Goal: Task Accomplishment & Management: Manage account settings

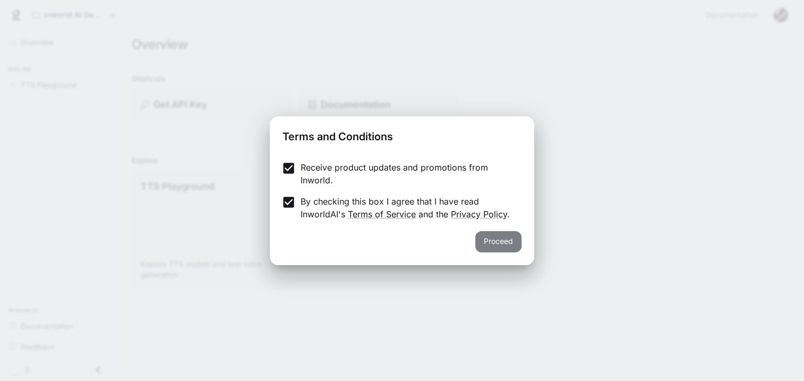
click at [492, 243] on button "Proceed" at bounding box center [498, 241] width 46 height 21
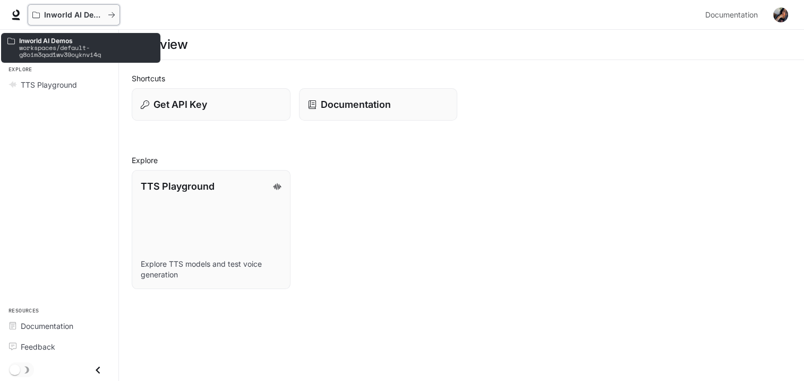
click at [62, 14] on p "Inworld AI Demos" at bounding box center [74, 15] width 60 height 9
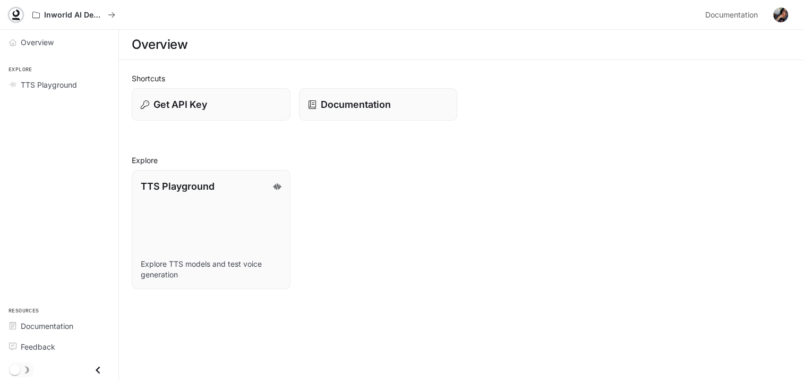
click at [15, 12] on icon at bounding box center [16, 15] width 11 height 11
click at [39, 82] on span "TTS Playground" at bounding box center [49, 84] width 56 height 11
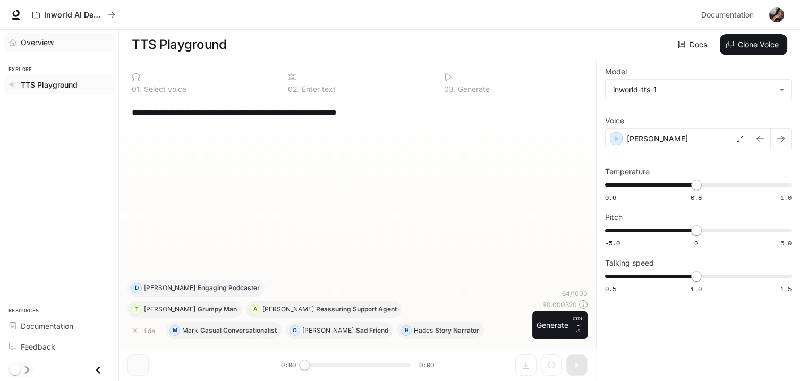
click at [21, 37] on span "Overview" at bounding box center [37, 42] width 33 height 11
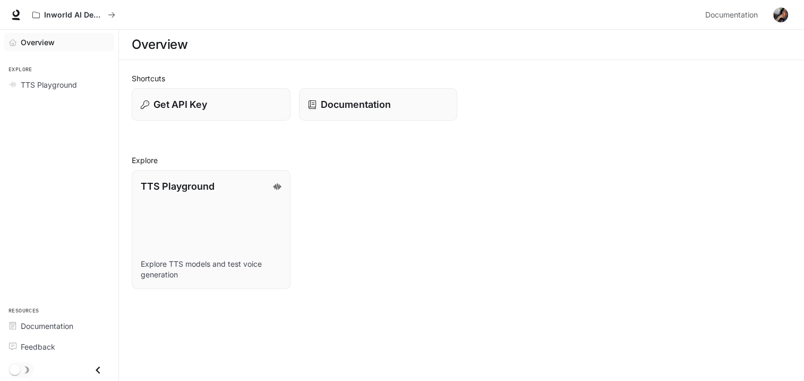
click at [781, 14] on img "button" at bounding box center [781, 14] width 15 height 15
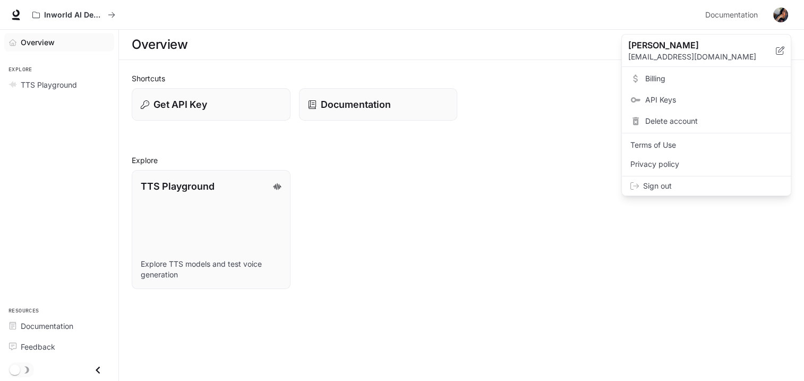
click at [446, 176] on div at bounding box center [402, 190] width 804 height 381
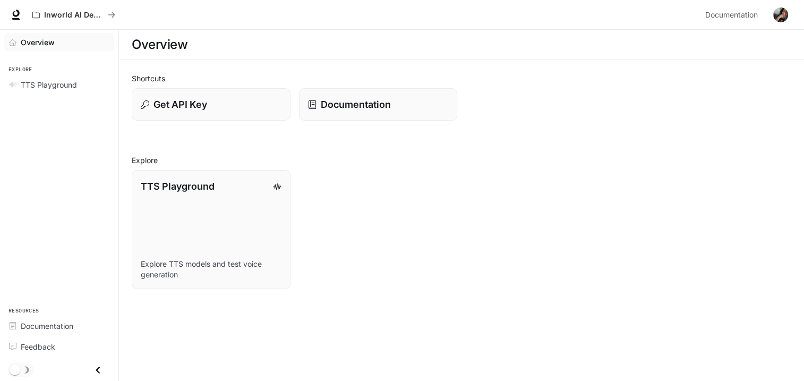
click at [94, 367] on icon "Close drawer" at bounding box center [98, 370] width 14 height 14
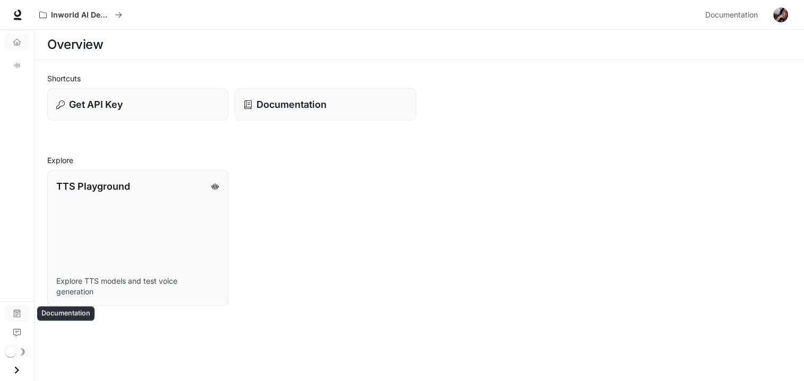
click at [18, 314] on icon "Documentation" at bounding box center [16, 313] width 7 height 7
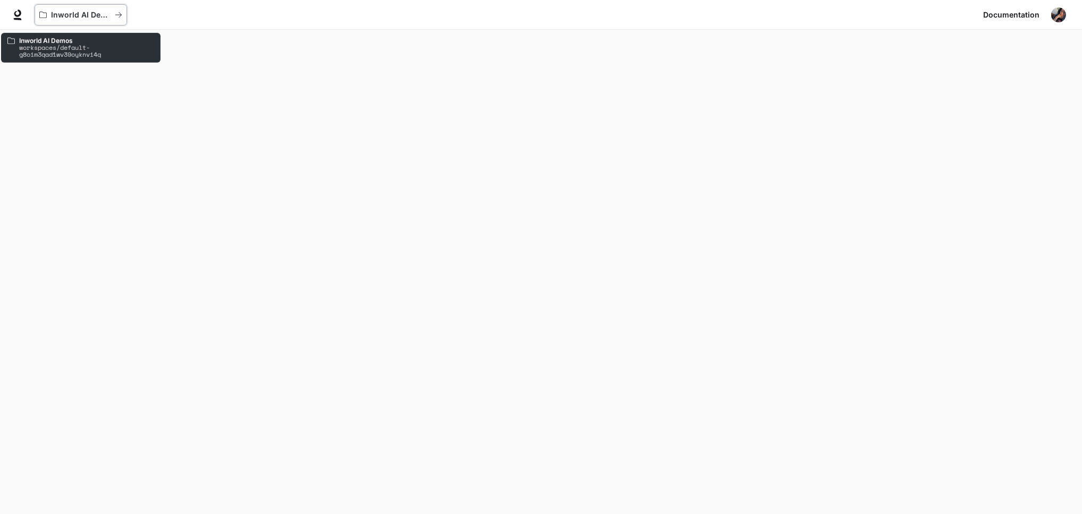
click at [38, 14] on button "Inworld AI Demos" at bounding box center [81, 14] width 92 height 21
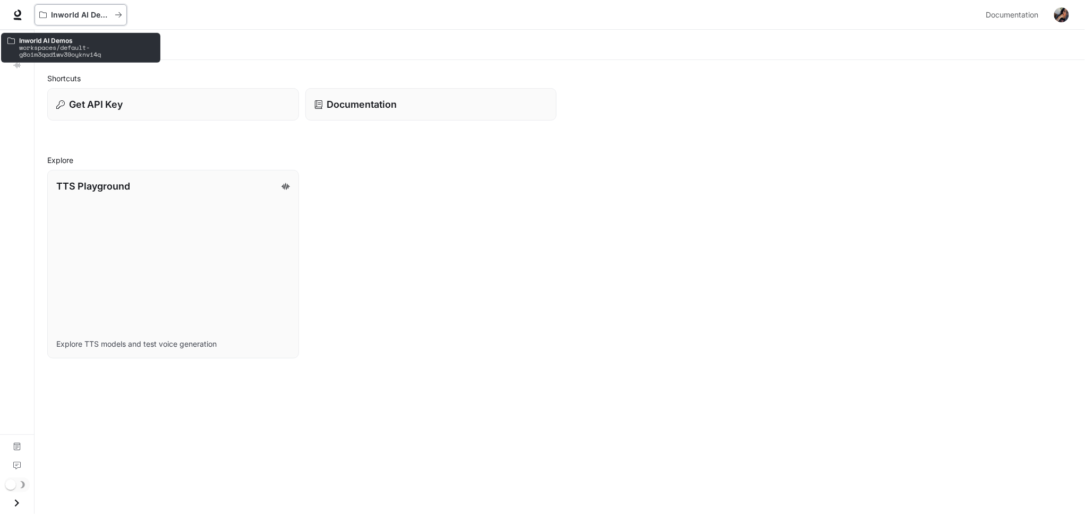
click at [38, 14] on button "Inworld AI Demos" at bounding box center [81, 14] width 92 height 21
click at [16, 42] on icon "Overview" at bounding box center [16, 41] width 7 height 7
click at [16, 40] on icon "Overview" at bounding box center [16, 41] width 7 height 7
click at [17, 43] on icon "Overview" at bounding box center [16, 41] width 7 height 7
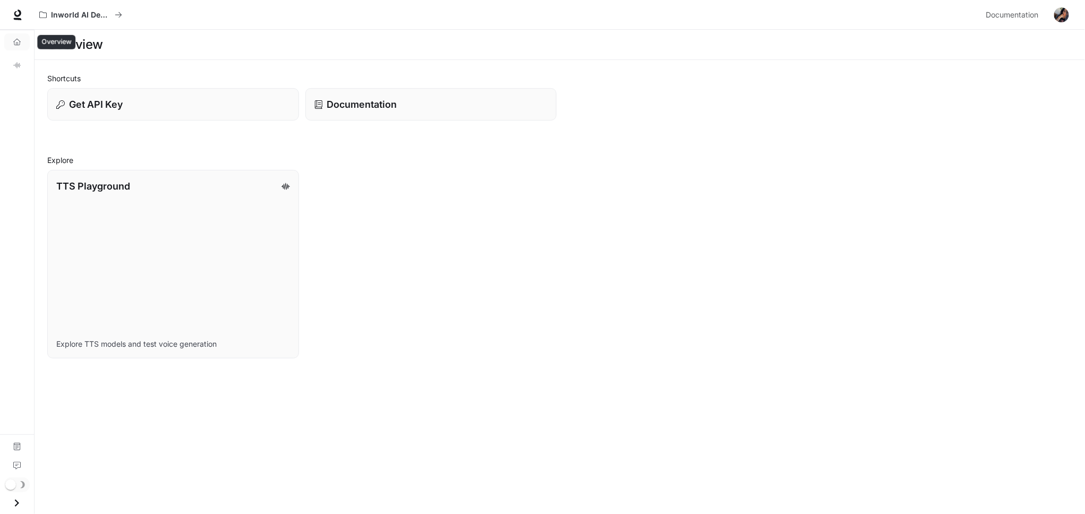
click at [17, 43] on icon "Overview" at bounding box center [16, 41] width 7 height 7
click at [14, 62] on icon "TTS Playground" at bounding box center [16, 65] width 7 height 7
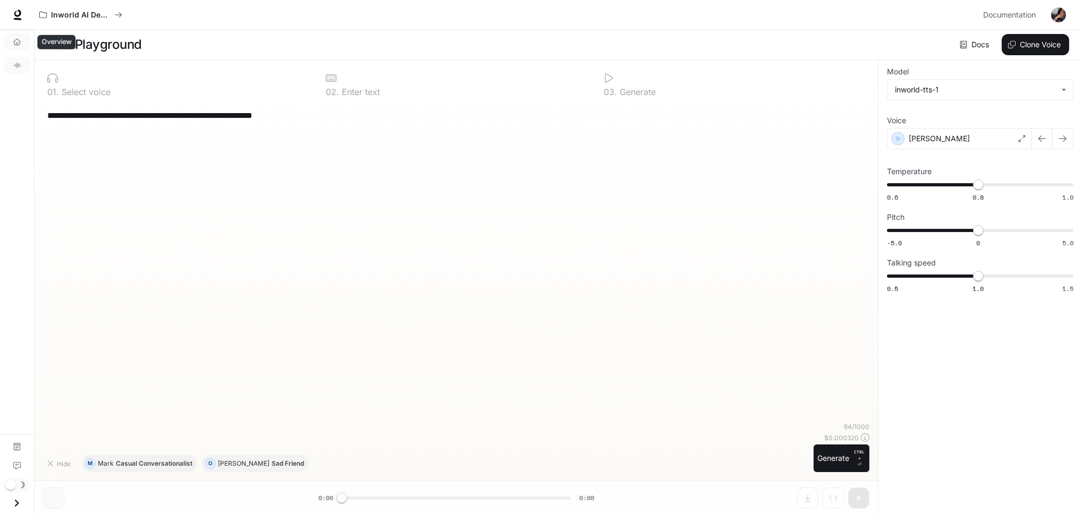
click at [15, 47] on link "Overview" at bounding box center [17, 41] width 26 height 17
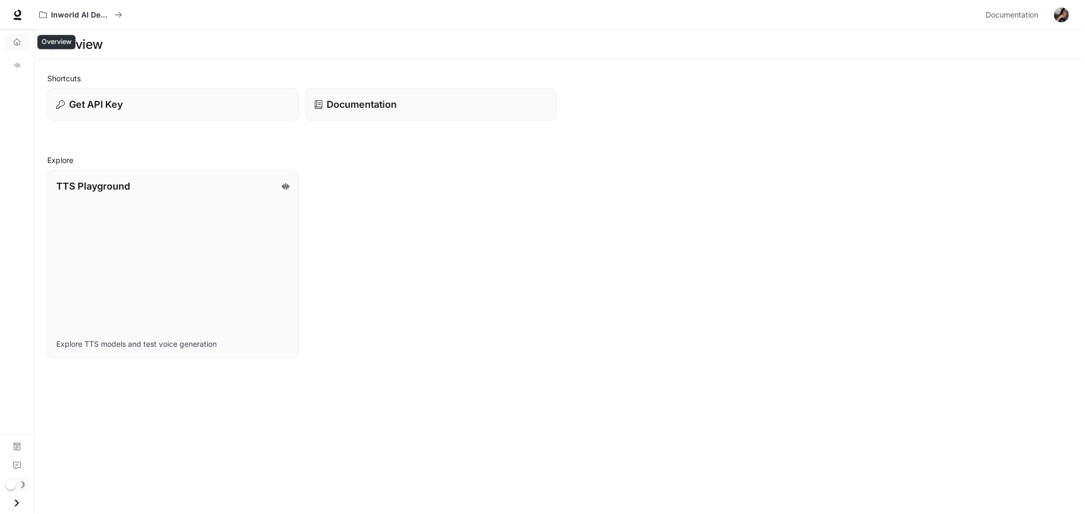
click at [22, 40] on link "Overview" at bounding box center [17, 41] width 26 height 17
click at [20, 16] on icon at bounding box center [17, 15] width 11 height 11
click at [20, 42] on icon "Overview" at bounding box center [16, 41] width 7 height 7
click at [20, 41] on icon "Overview" at bounding box center [16, 42] width 7 height 6
click at [18, 41] on icon "Overview" at bounding box center [16, 41] width 7 height 7
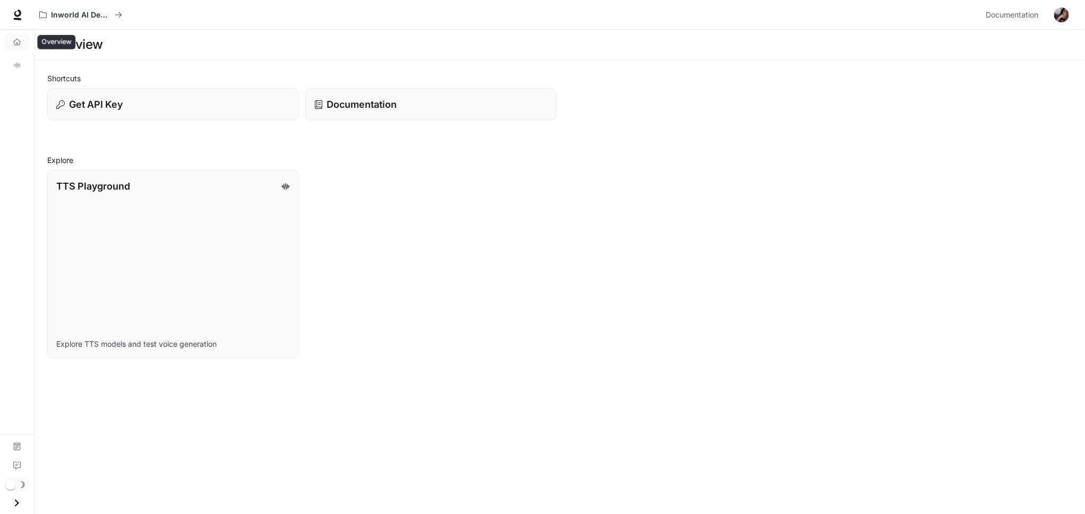
click at [16, 42] on icon "Overview" at bounding box center [16, 41] width 7 height 7
click at [83, 45] on h1 "Overview" at bounding box center [75, 44] width 56 height 21
click at [17, 15] on icon at bounding box center [17, 15] width 11 height 11
click at [16, 43] on icon "Overview" at bounding box center [16, 41] width 7 height 7
click at [17, 44] on icon "Overview" at bounding box center [16, 41] width 7 height 7
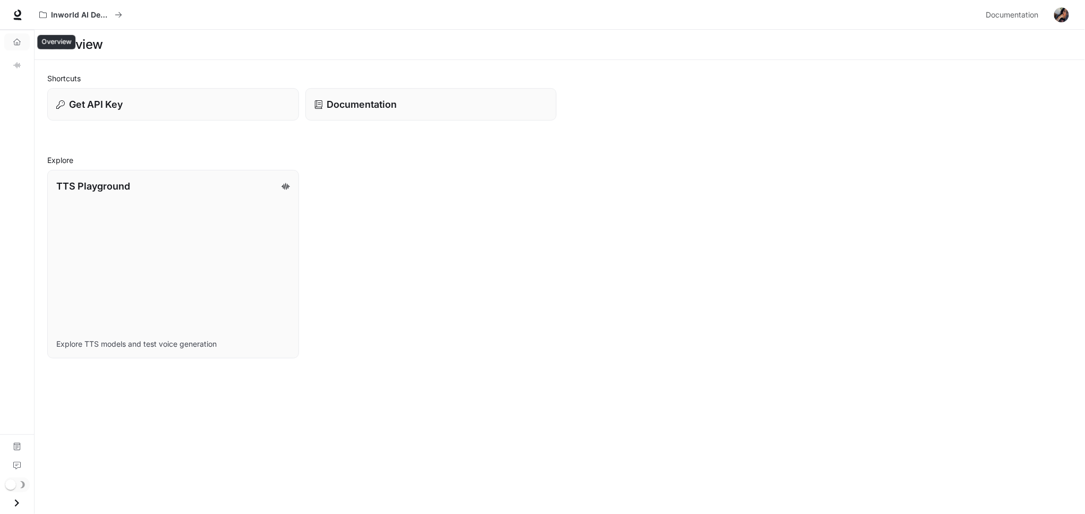
click at [17, 45] on icon "Overview" at bounding box center [16, 41] width 7 height 7
click at [16, 45] on icon "Overview" at bounding box center [16, 41] width 7 height 7
click at [15, 45] on icon "Overview" at bounding box center [16, 41] width 7 height 7
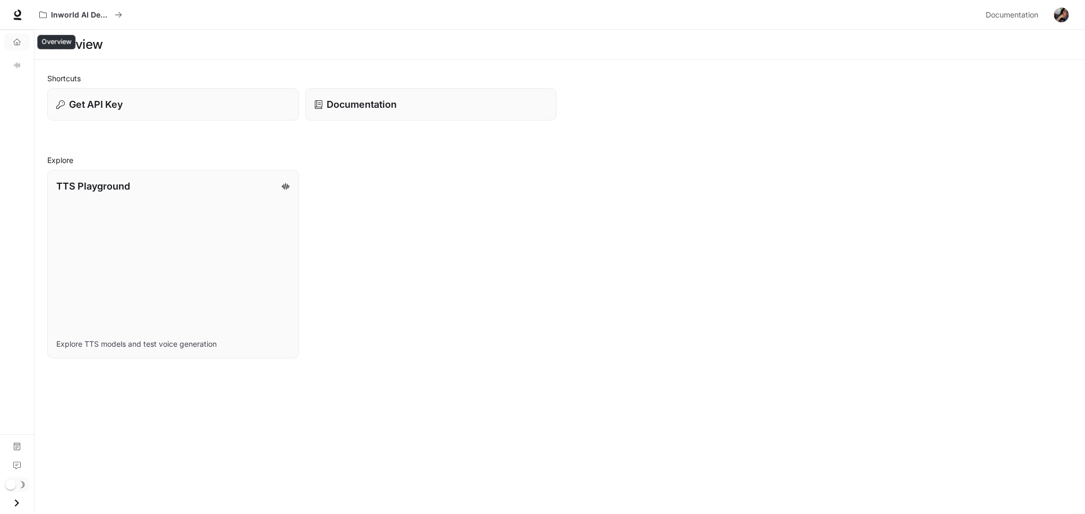
click at [15, 45] on icon "Overview" at bounding box center [16, 41] width 7 height 7
click at [16, 45] on icon "Overview" at bounding box center [16, 41] width 7 height 7
click at [15, 504] on icon "Open drawer" at bounding box center [17, 503] width 14 height 14
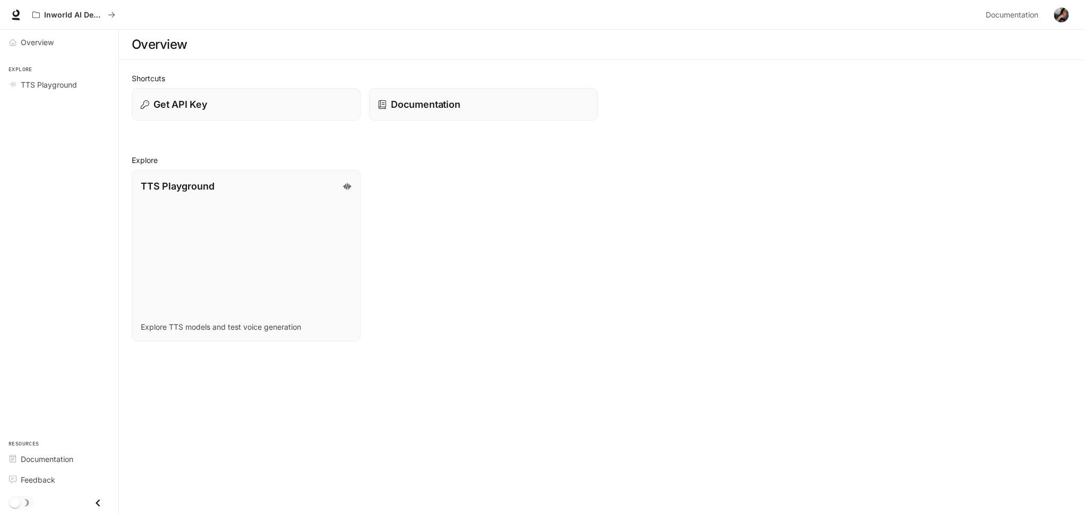
click at [1063, 13] on img "button" at bounding box center [1062, 14] width 15 height 15
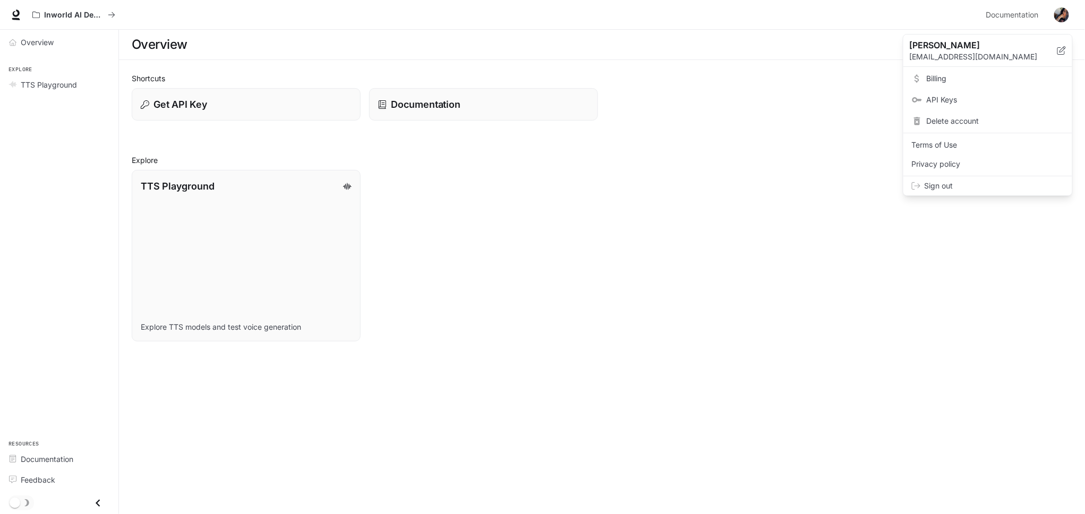
click at [948, 121] on span "Delete account" at bounding box center [995, 121] width 137 height 11
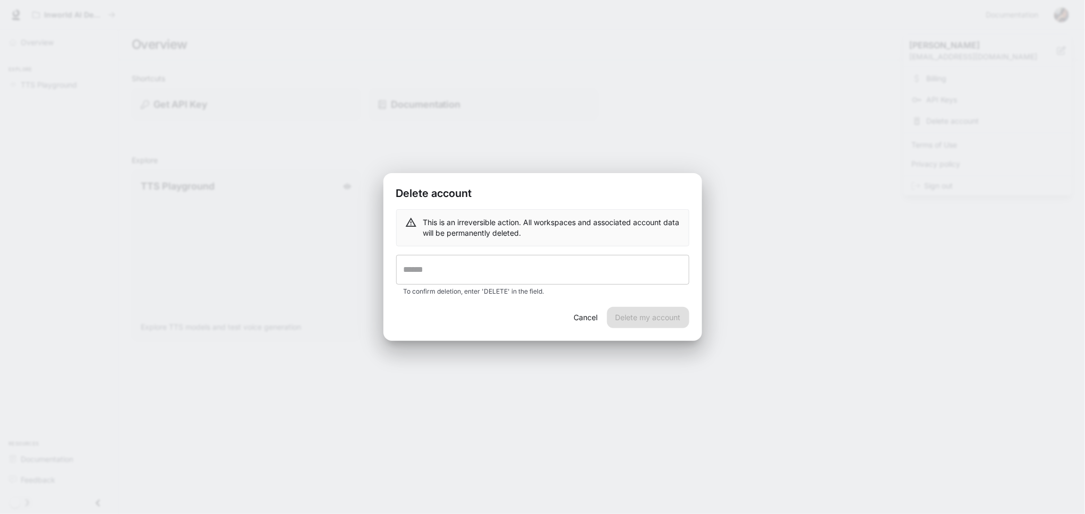
click at [438, 268] on input "text" at bounding box center [542, 270] width 293 height 30
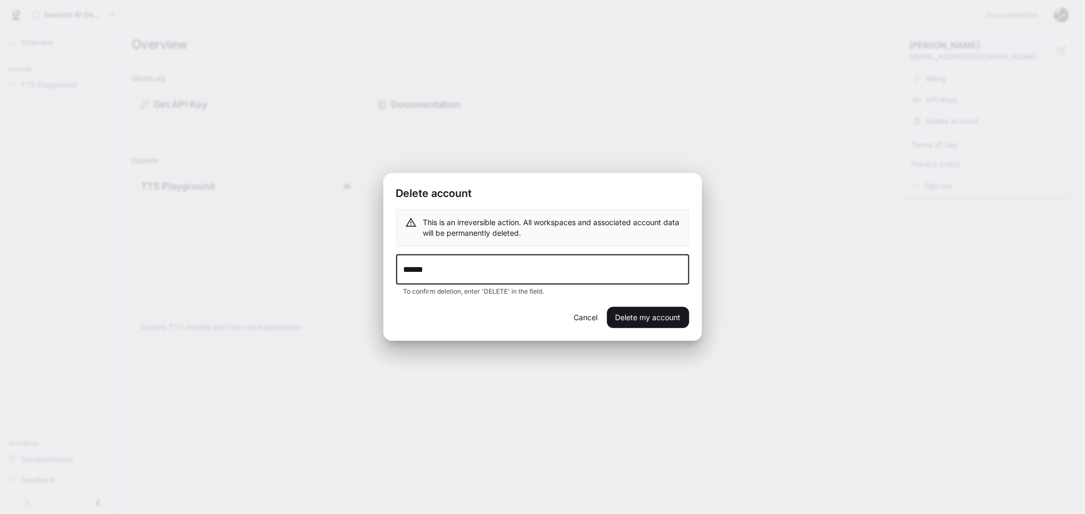
type input "******"
click at [723, 339] on div "Delete account This is an irreversible action. All workspaces and associated ac…" at bounding box center [542, 257] width 1085 height 514
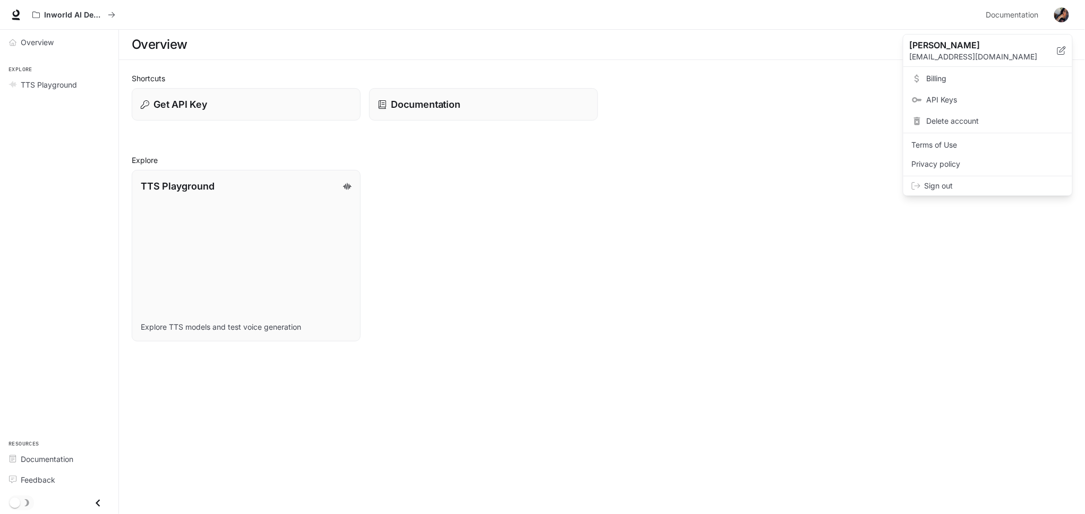
click at [1056, 12] on div at bounding box center [542, 257] width 1085 height 514
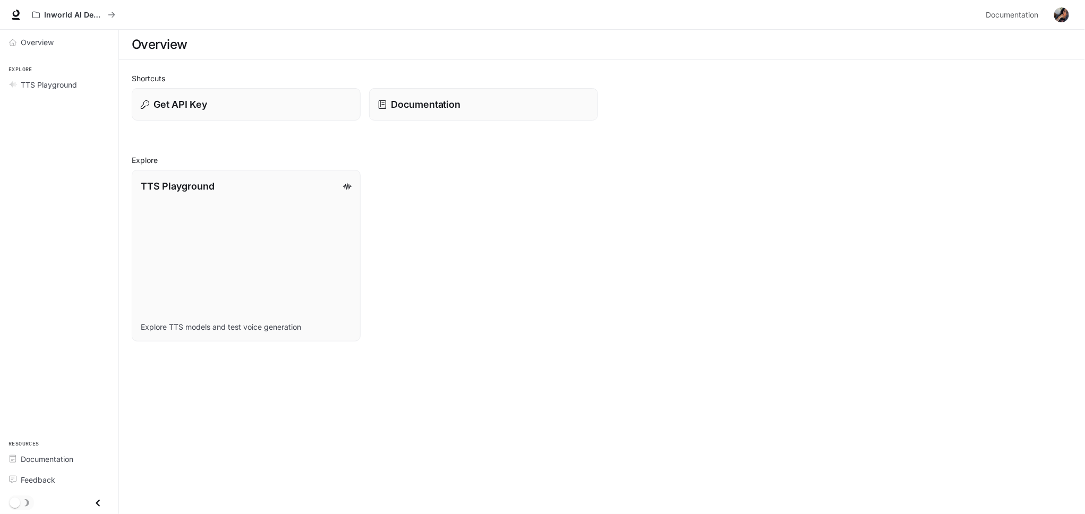
drag, startPoint x: 1055, startPoint y: 10, endPoint x: 1060, endPoint y: 17, distance: 9.1
click at [1060, 17] on button "button" at bounding box center [1061, 14] width 21 height 21
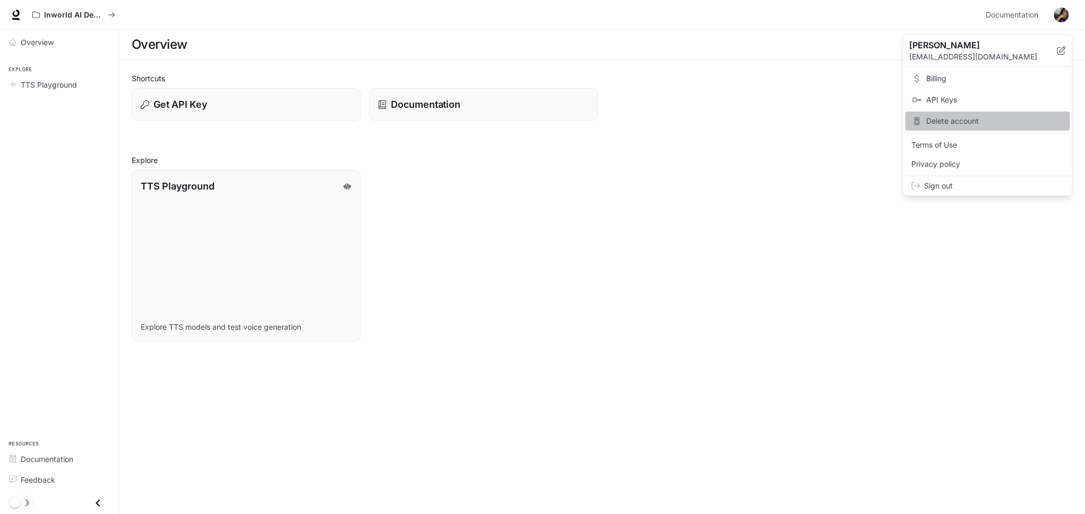
click at [942, 123] on span "Delete account" at bounding box center [995, 121] width 137 height 11
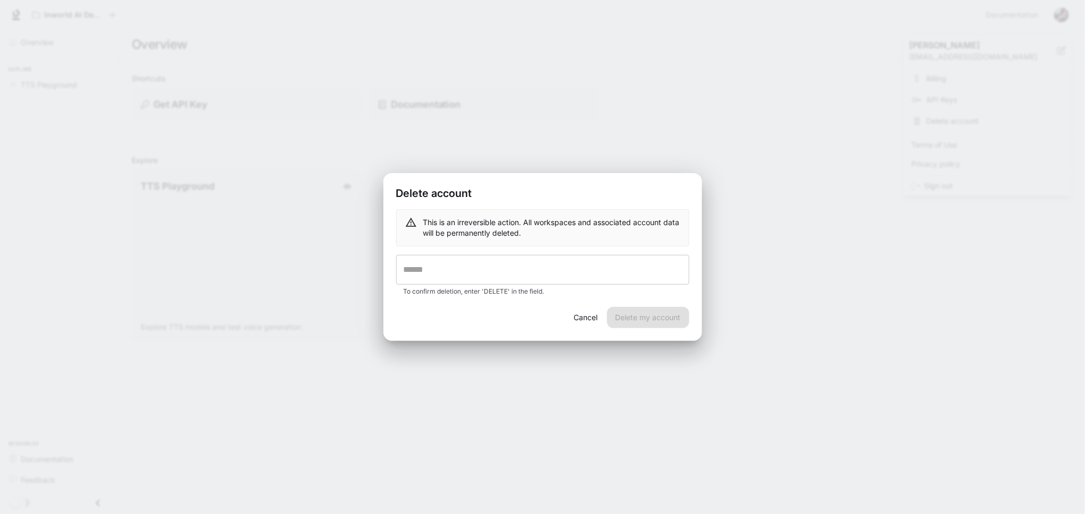
click at [491, 268] on input "text" at bounding box center [542, 270] width 293 height 30
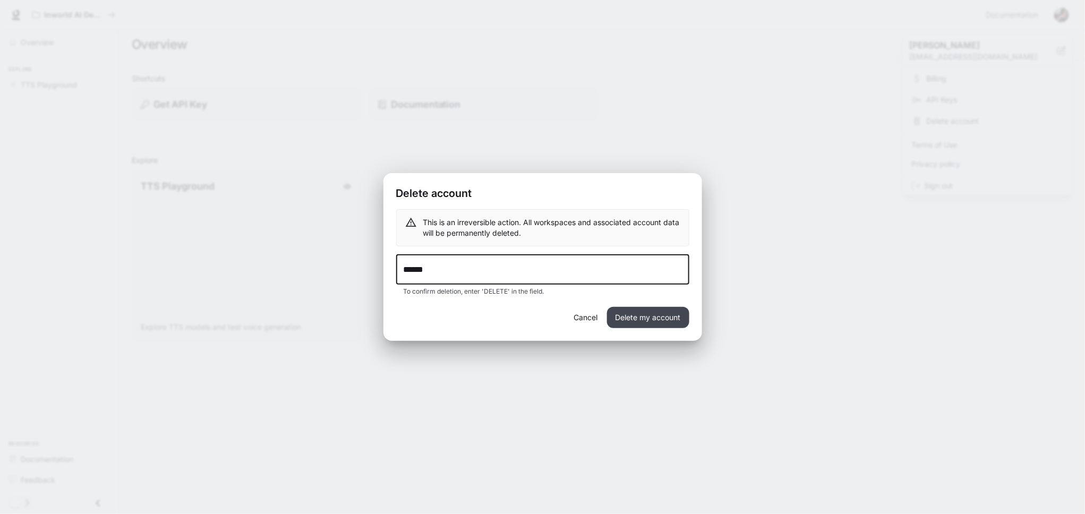
type input "******"
drag, startPoint x: 663, startPoint y: 310, endPoint x: 672, endPoint y: 313, distance: 9.6
click at [662, 310] on button "Delete my account" at bounding box center [648, 317] width 82 height 21
